Goal: Task Accomplishment & Management: Manage account settings

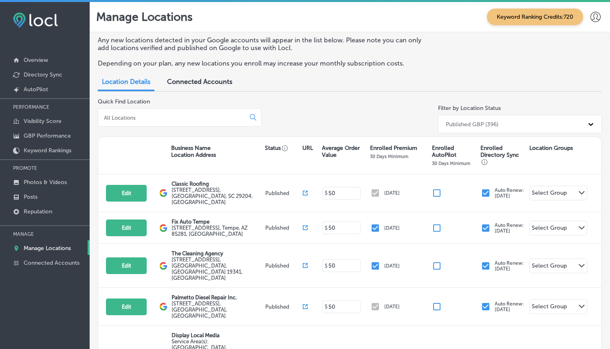
click at [172, 121] on div at bounding box center [180, 117] width 164 height 18
click at [172, 117] on input at bounding box center [173, 117] width 140 height 7
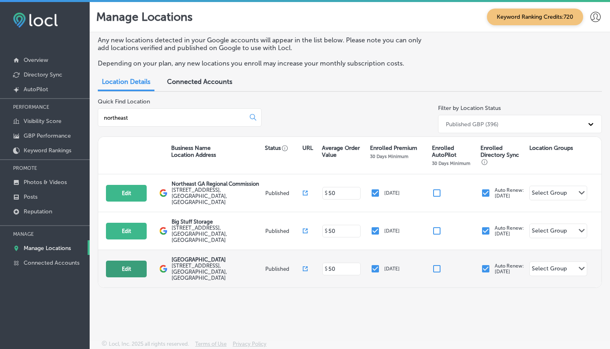
type input "northeast"
click at [126, 261] on button "Edit" at bounding box center [126, 269] width 41 height 17
select select "US"
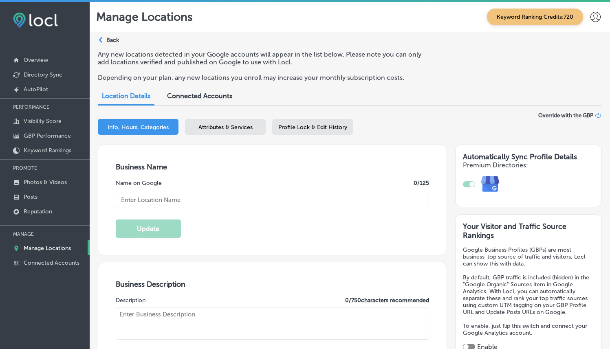
type input "[GEOGRAPHIC_DATA]"
checkbox input "true"
type input "[STREET_ADDRESS]"
type input "Ridgeland"
type input "39157"
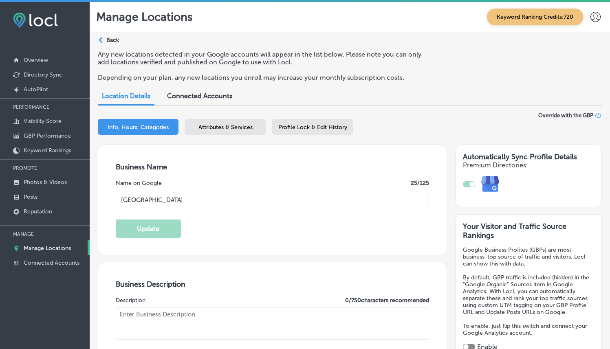
type input "US"
type input "[URL][DOMAIN_NAME]"
type textarea "[GEOGRAPHIC_DATA] in [GEOGRAPHIC_DATA], [GEOGRAPHIC_DATA], provides expert, com…"
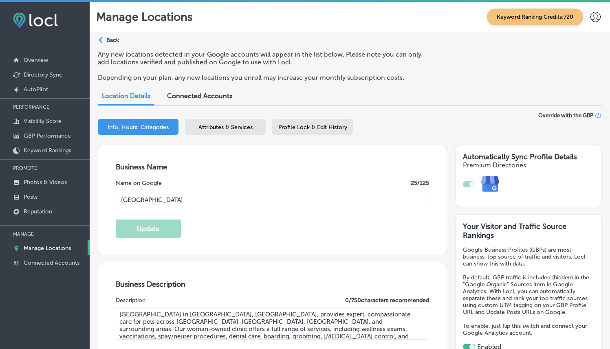
type input "[PHONE_NUMBER]"
select select "US"
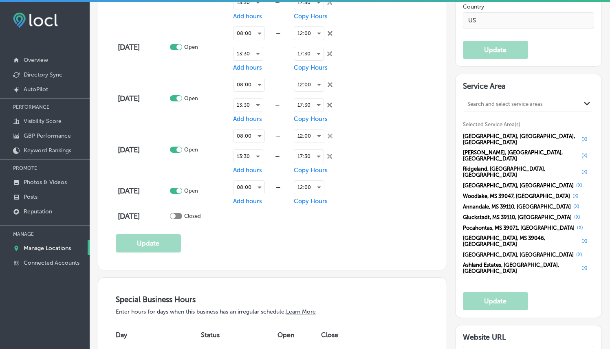
scroll to position [748, 0]
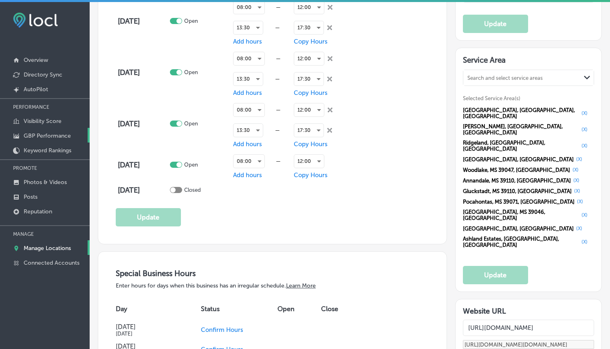
click at [59, 134] on p "GBP Performance" at bounding box center [47, 136] width 47 height 7
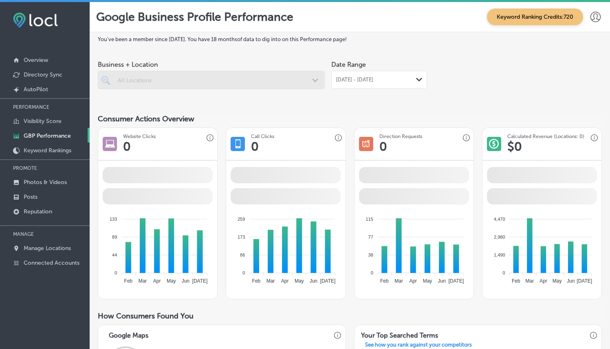
click at [380, 84] on div "[DATE] - [DATE] Path Created with Sketch." at bounding box center [379, 80] width 96 height 18
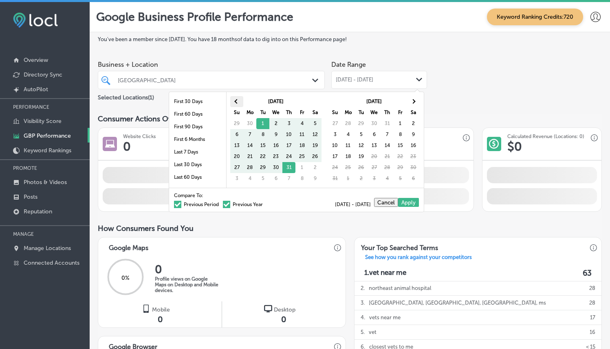
click at [236, 99] on span at bounding box center [237, 101] width 4 height 4
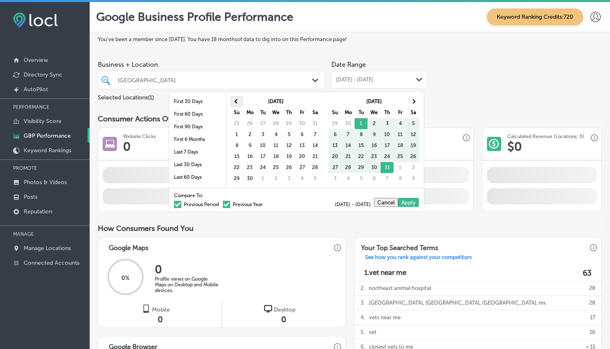
click at [236, 99] on span at bounding box center [237, 101] width 4 height 4
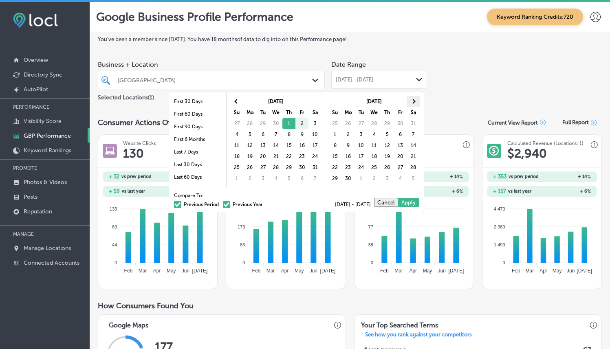
click at [417, 100] on th at bounding box center [413, 101] width 13 height 11
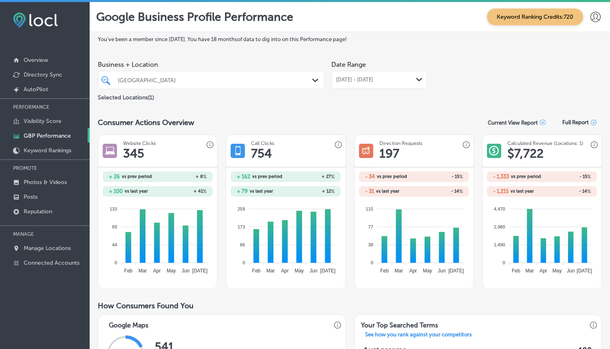
click at [415, 75] on div "[DATE] - [DATE] Path Created with Sketch." at bounding box center [379, 80] width 96 height 18
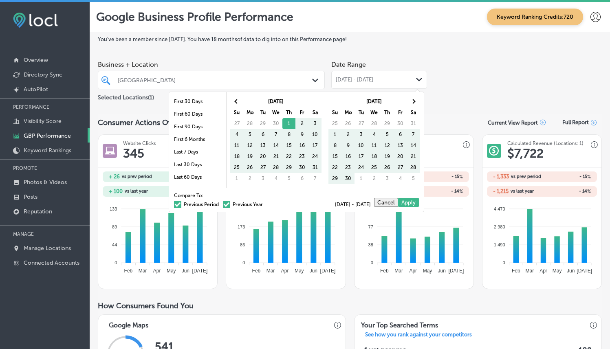
click at [223, 201] on span at bounding box center [226, 204] width 7 height 7
click at [265, 203] on input "Previous Year" at bounding box center [265, 203] width 0 height 0
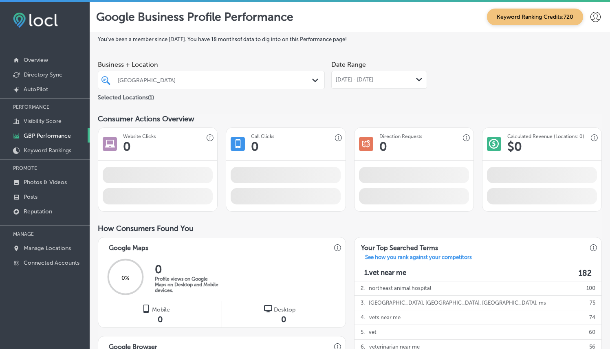
click at [499, 110] on div "You've been a member since [DATE] . You have 18 months of data to dig into on t…" at bounding box center [350, 299] width 504 height 526
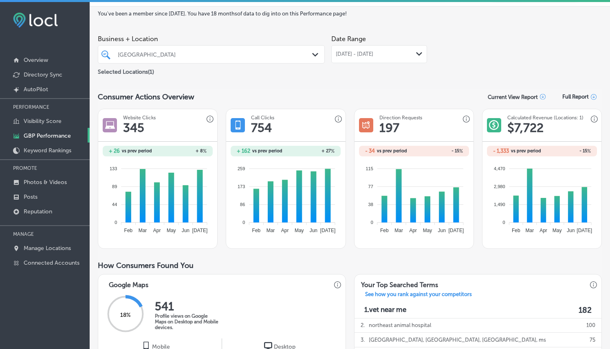
scroll to position [28, 0]
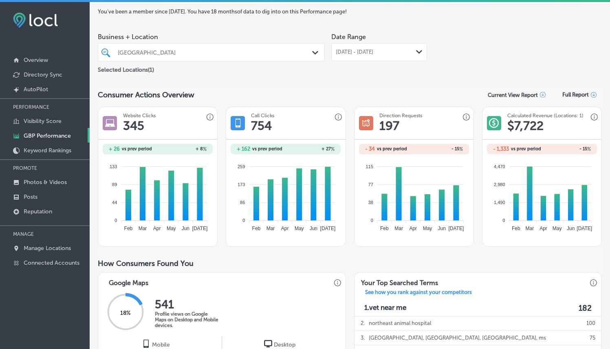
click at [394, 43] on div "[DATE] - [DATE] Path Created with Sketch." at bounding box center [379, 52] width 96 height 18
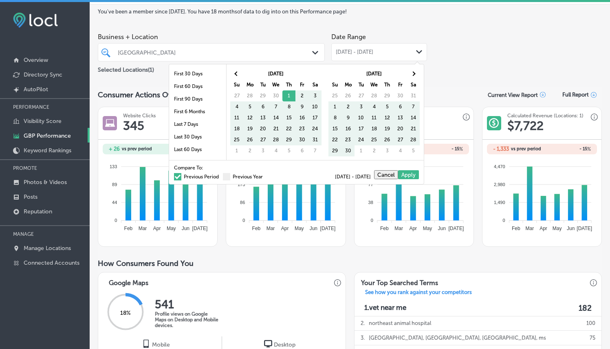
click at [219, 172] on div "Compare To: Previous Period Previous Year" at bounding box center [218, 173] width 89 height 14
click at [223, 175] on span at bounding box center [226, 176] width 7 height 7
click at [265, 176] on input "Previous Year" at bounding box center [265, 176] width 0 height 0
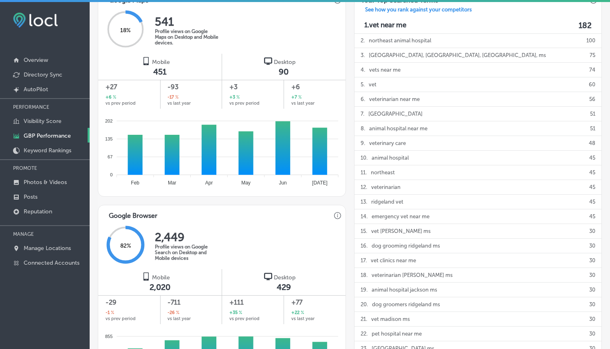
scroll to position [13, 0]
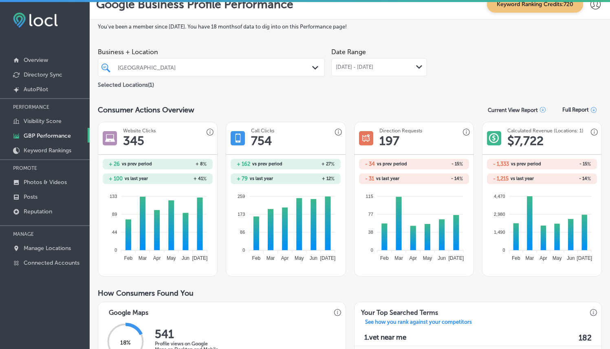
drag, startPoint x: 381, startPoint y: 67, endPoint x: 377, endPoint y: 74, distance: 7.8
click at [373, 67] on span "[DATE] - [DATE]" at bounding box center [355, 67] width 38 height 7
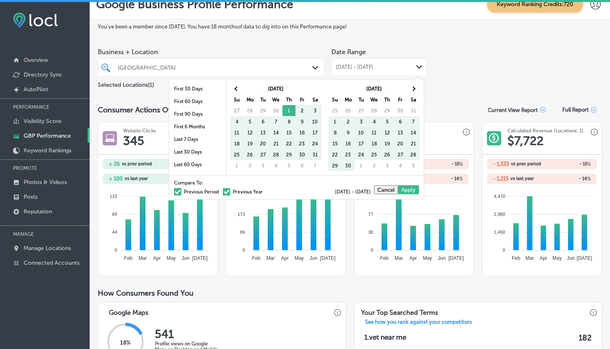
click at [223, 190] on span at bounding box center [226, 191] width 7 height 7
click at [265, 191] on input "Previous Year" at bounding box center [265, 191] width 0 height 0
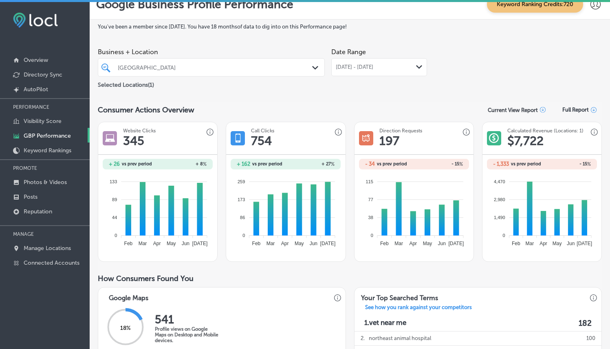
click at [373, 69] on span "[DATE] - [DATE]" at bounding box center [355, 67] width 38 height 7
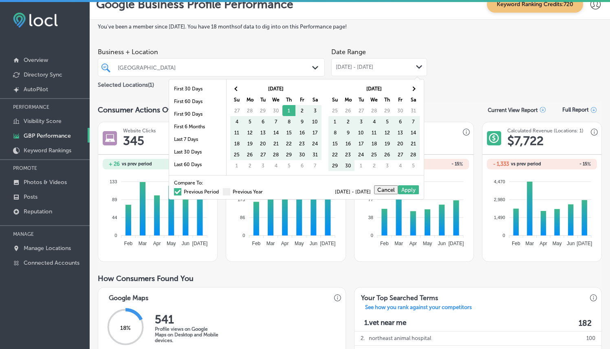
click at [177, 190] on label "Previous Period" at bounding box center [196, 192] width 45 height 5
click at [221, 191] on input "Previous Period" at bounding box center [221, 191] width 0 height 0
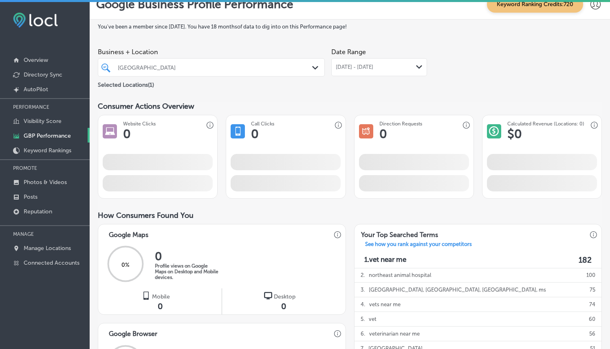
click at [411, 114] on section "Consumer Actions Overview Website Clicks 0 Call Clicks 0 iconmonstr-map-5 copy …" at bounding box center [350, 150] width 504 height 97
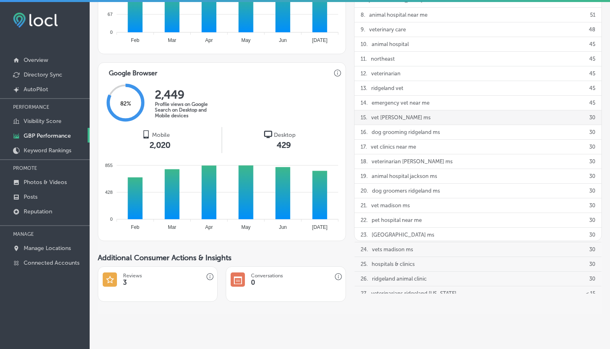
scroll to position [406, 0]
